Goal: Task Accomplishment & Management: Complete application form

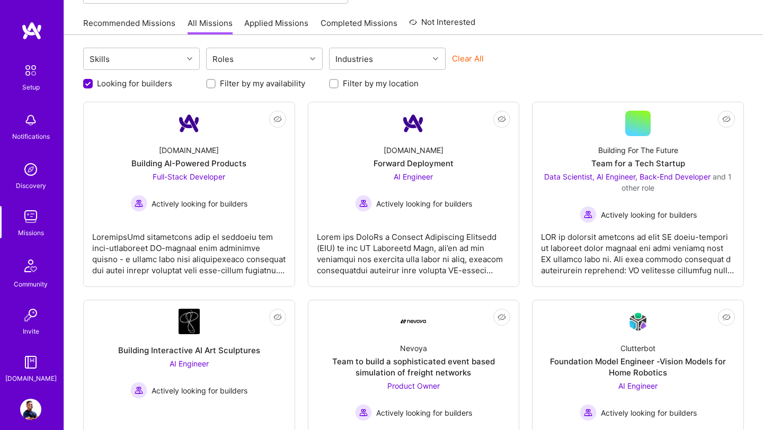
scroll to position [94, 0]
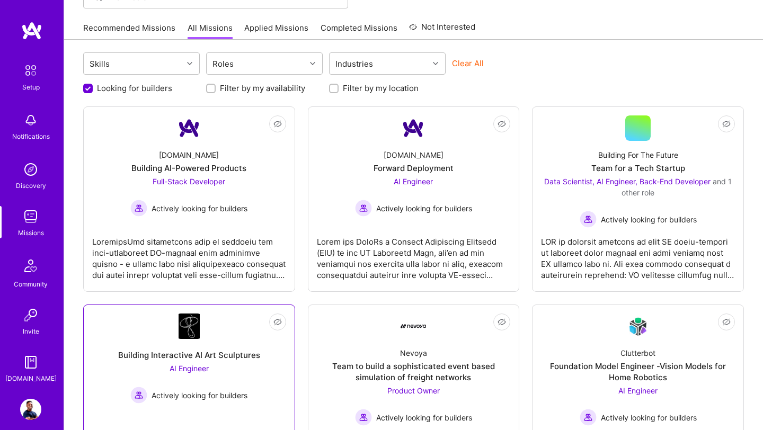
click at [214, 350] on div "Building Interactive AI Art Sculptures" at bounding box center [189, 355] width 142 height 11
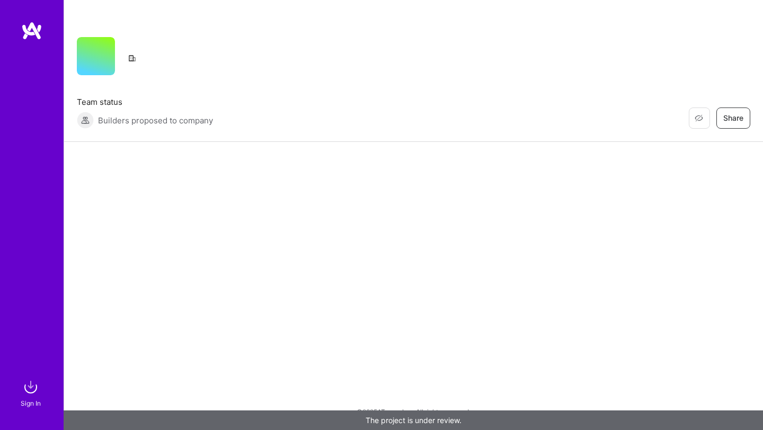
click at [30, 17] on div "Sign In" at bounding box center [32, 215] width 64 height 430
click at [32, 30] on img at bounding box center [31, 30] width 21 height 19
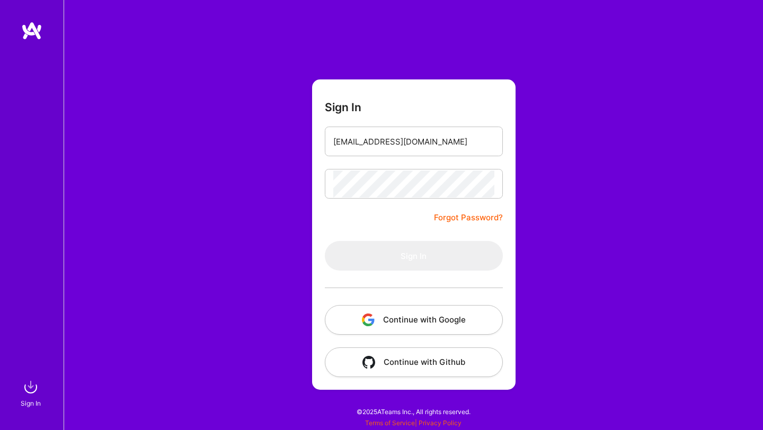
click at [340, 30] on div "Sign In malithrana@gmail.com Forgot Password? Sign In Continue with Google Cont…" at bounding box center [414, 215] width 700 height 430
click at [349, 144] on input "email" at bounding box center [413, 141] width 161 height 27
click at [368, 225] on form "Sign In [EMAIL_ADDRESS][DOMAIN_NAME] Forgot Password? Sign In Continue with Goo…" at bounding box center [414, 235] width 204 height 311
click at [430, 153] on input "[EMAIL_ADDRESS][DOMAIN_NAME]" at bounding box center [413, 141] width 161 height 27
type input "[EMAIL_ADDRESS][DOMAIN_NAME]"
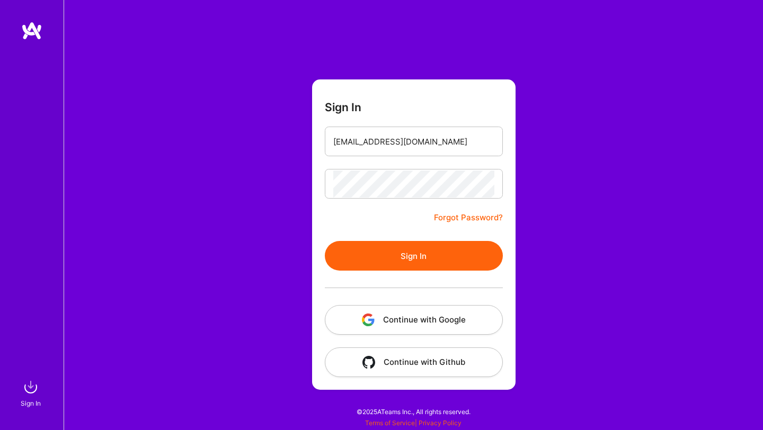
click at [453, 252] on button "Sign In" at bounding box center [414, 256] width 178 height 30
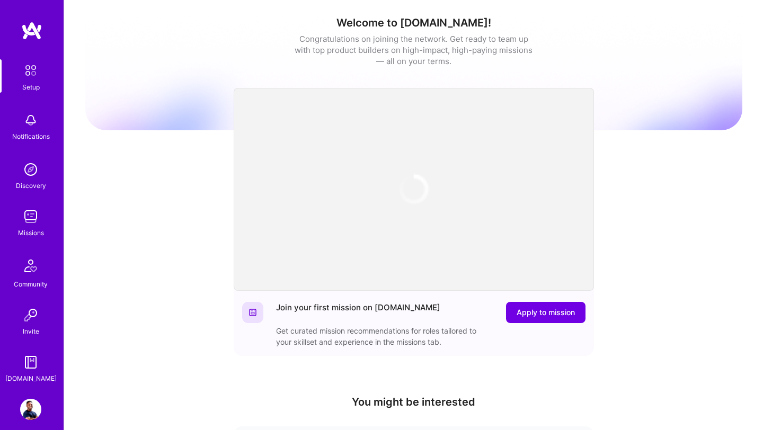
click at [31, 218] on img at bounding box center [30, 216] width 21 height 21
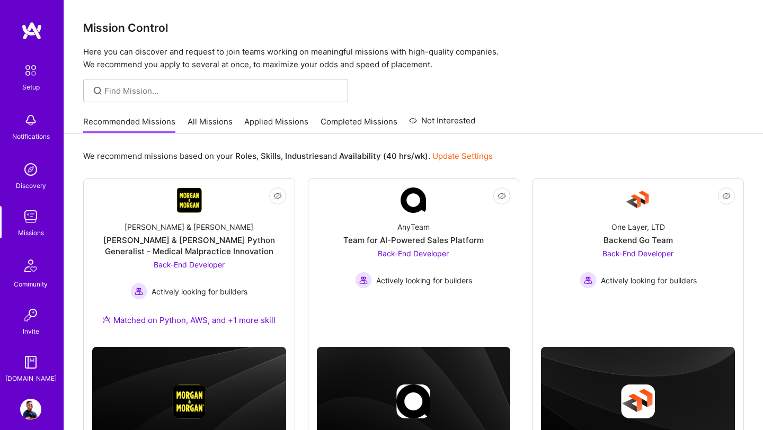
click at [208, 127] on link "All Missions" at bounding box center [210, 124] width 45 height 17
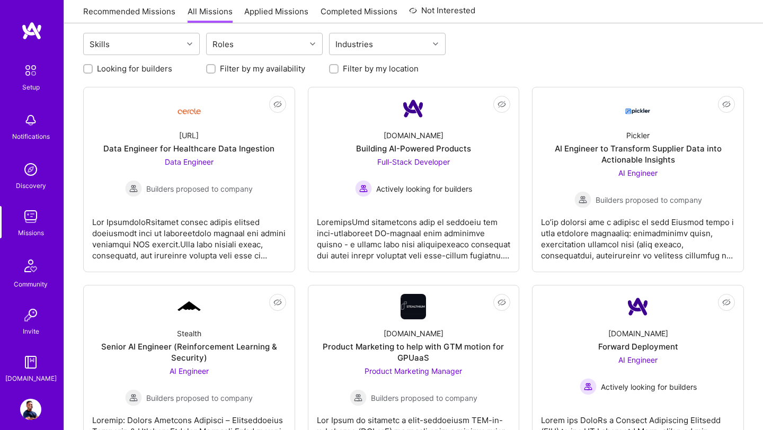
scroll to position [122, 0]
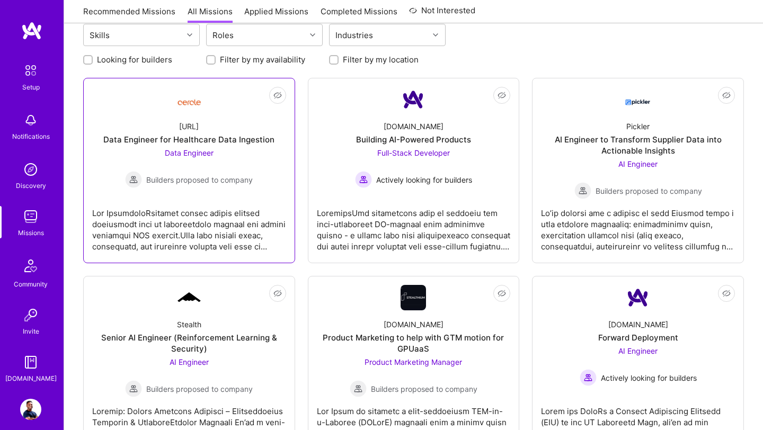
click at [243, 203] on div at bounding box center [189, 225] width 194 height 53
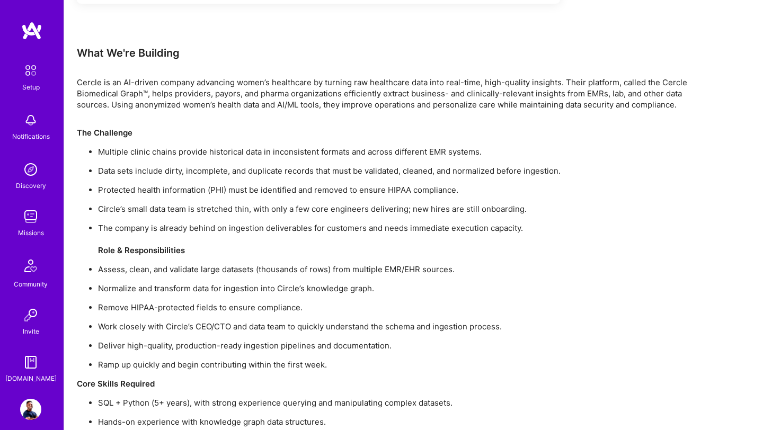
scroll to position [753, 0]
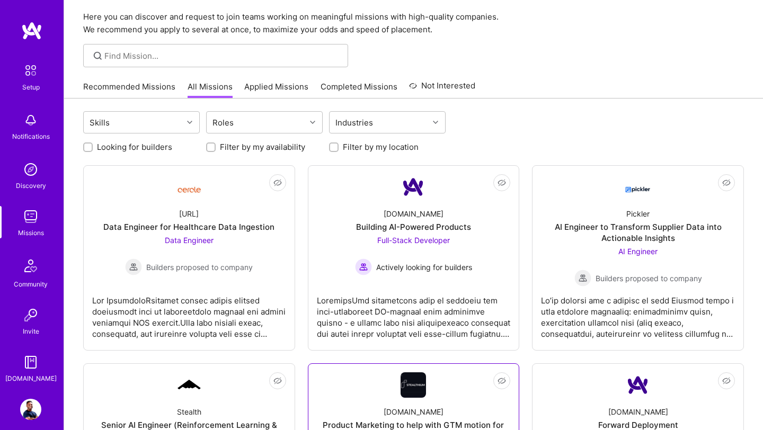
scroll to position [34, 0]
click at [270, 90] on link "Applied Missions" at bounding box center [276, 90] width 64 height 17
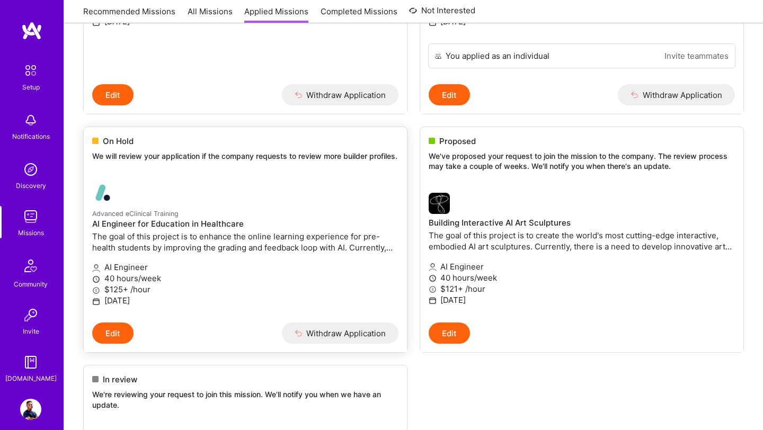
scroll to position [334, 0]
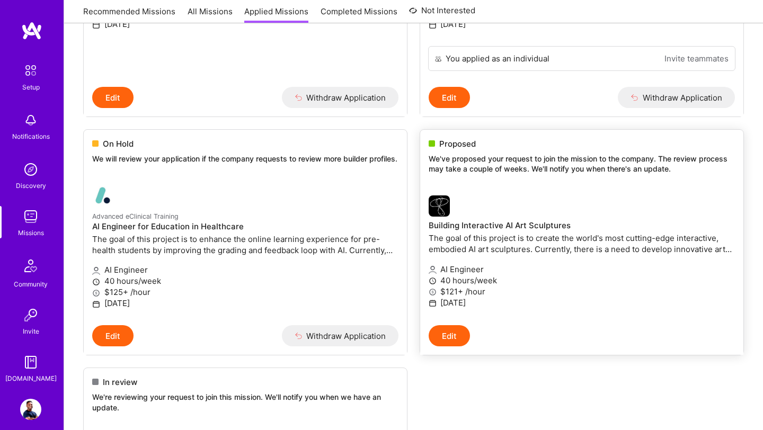
click at [542, 261] on div "AI Engineer 40 hours/week $121+ /hour [DATE]" at bounding box center [582, 287] width 306 height 59
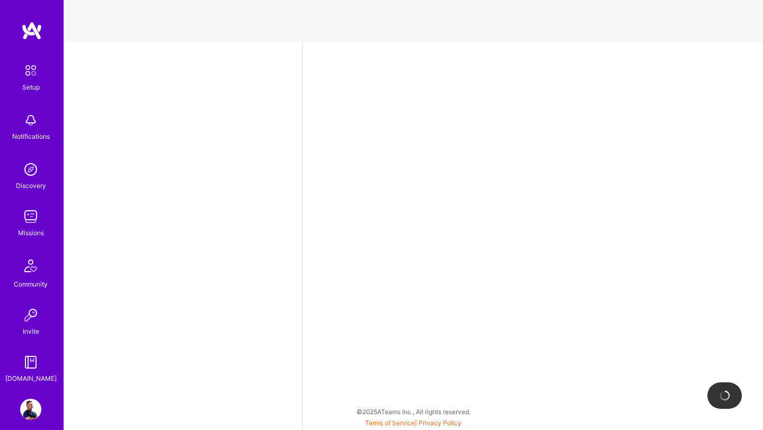
select select "US"
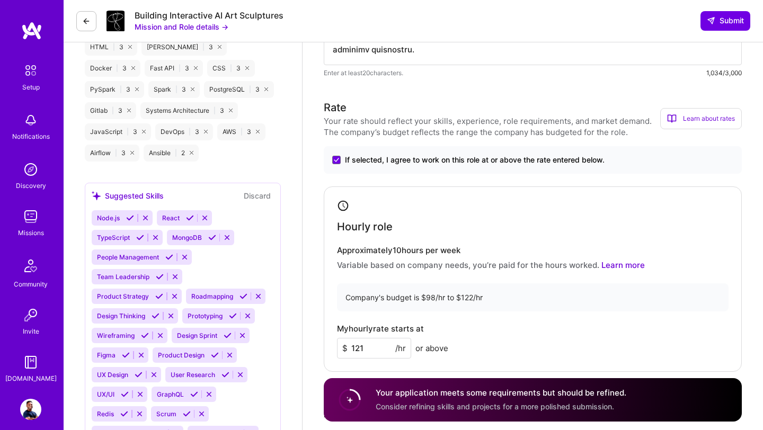
scroll to position [1005, 0]
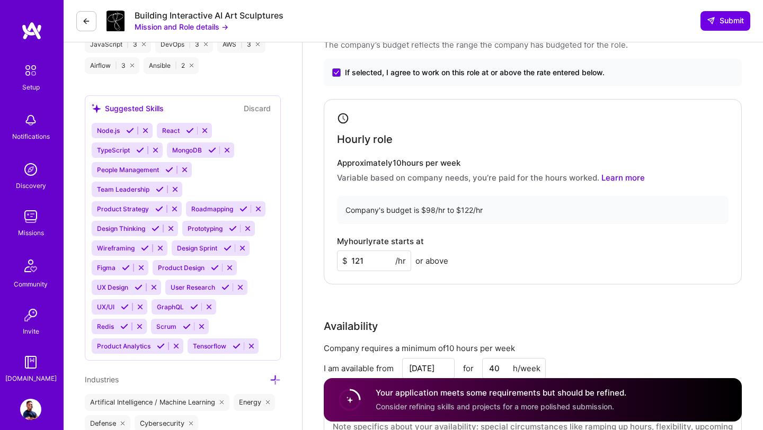
click at [27, 222] on img at bounding box center [30, 216] width 21 height 21
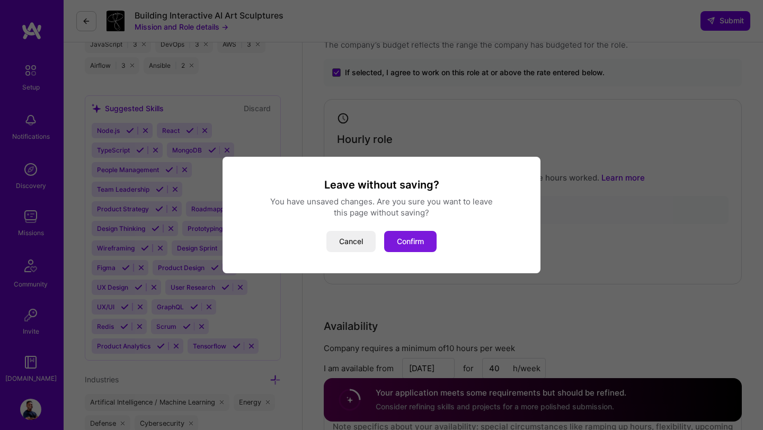
click at [434, 244] on button "Confirm" at bounding box center [410, 241] width 52 height 21
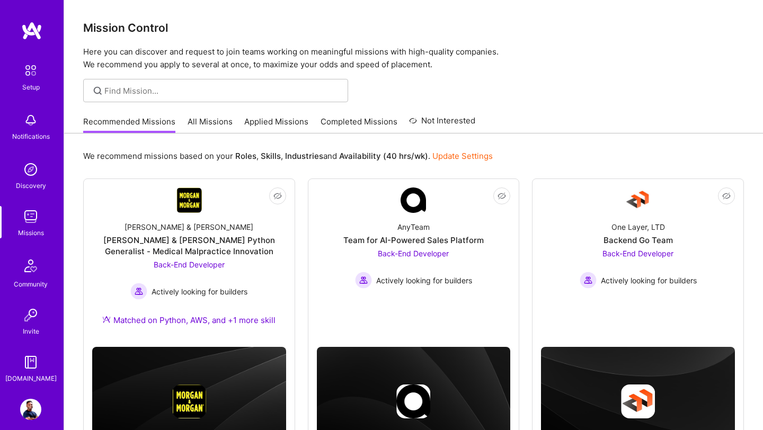
click at [217, 115] on div "Recommended Missions All Missions Applied Missions Completed Missions Not Inter…" at bounding box center [279, 121] width 392 height 23
click at [209, 122] on link "All Missions" at bounding box center [210, 124] width 45 height 17
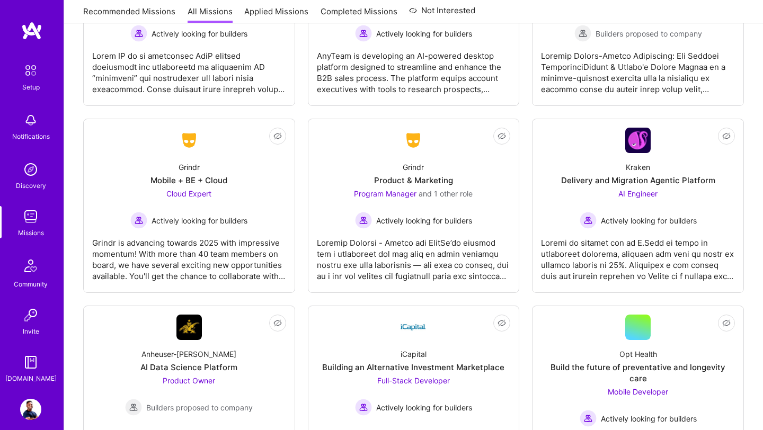
scroll to position [2899, 0]
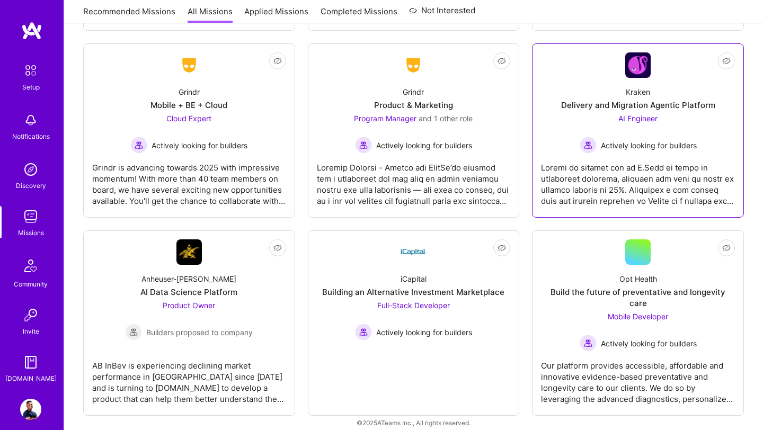
click at [602, 99] on div "Kraken Delivery and Migration Agentic Platform AI Engineer Actively looking for…" at bounding box center [638, 116] width 194 height 76
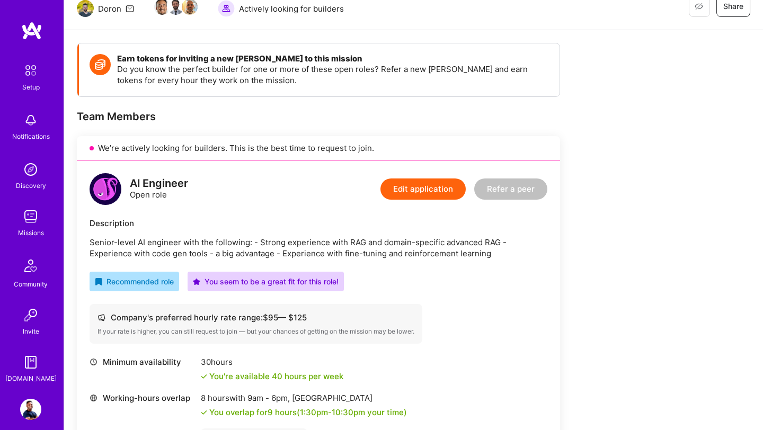
scroll to position [40, 0]
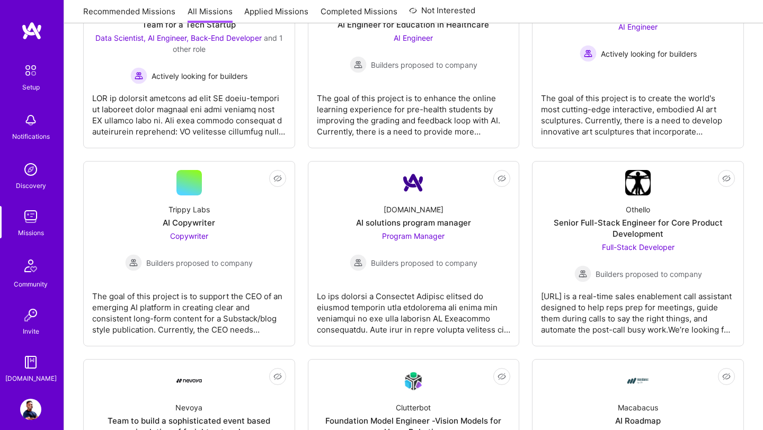
scroll to position [822, 0]
click at [640, 122] on div "The goal of this project is to create the world's most cutting-edge interactive…" at bounding box center [638, 110] width 194 height 53
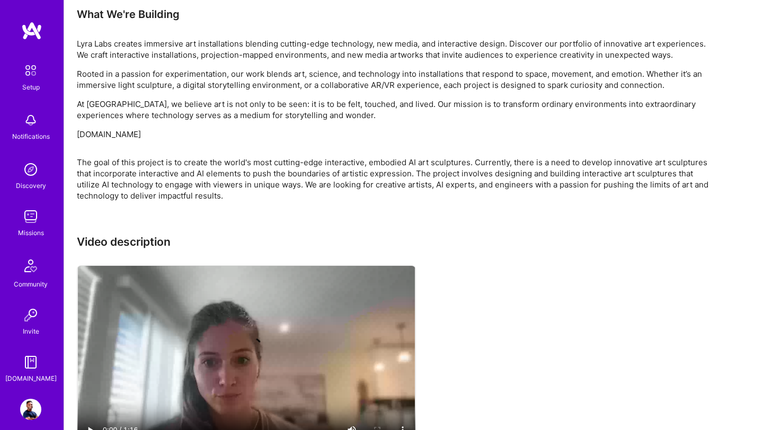
scroll to position [773, 0]
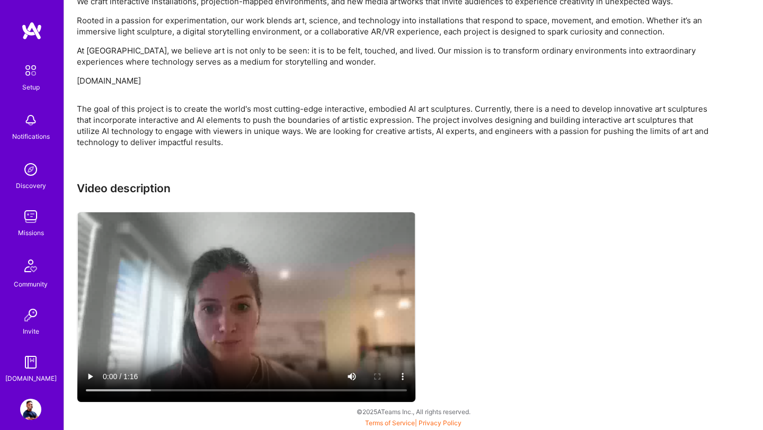
click at [28, 381] on div "[DOMAIN_NAME]" at bounding box center [30, 378] width 51 height 11
